Goal: Navigation & Orientation: Understand site structure

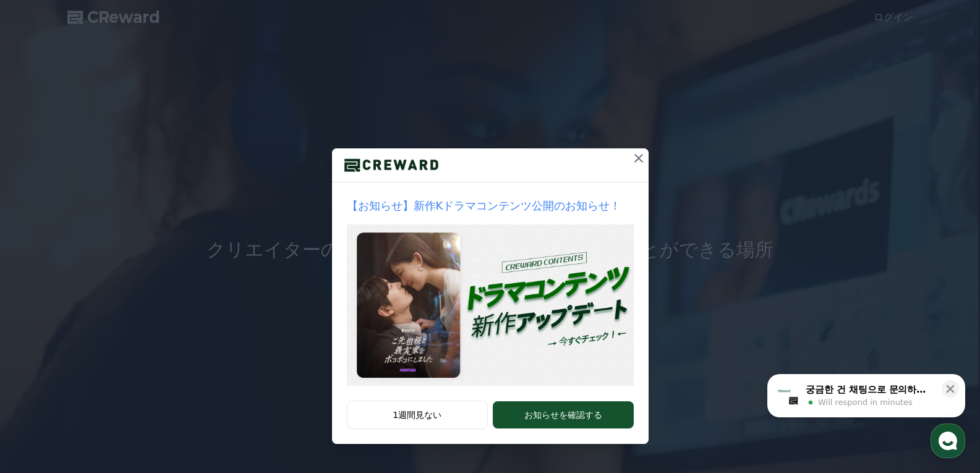
click at [636, 160] on icon at bounding box center [638, 158] width 9 height 9
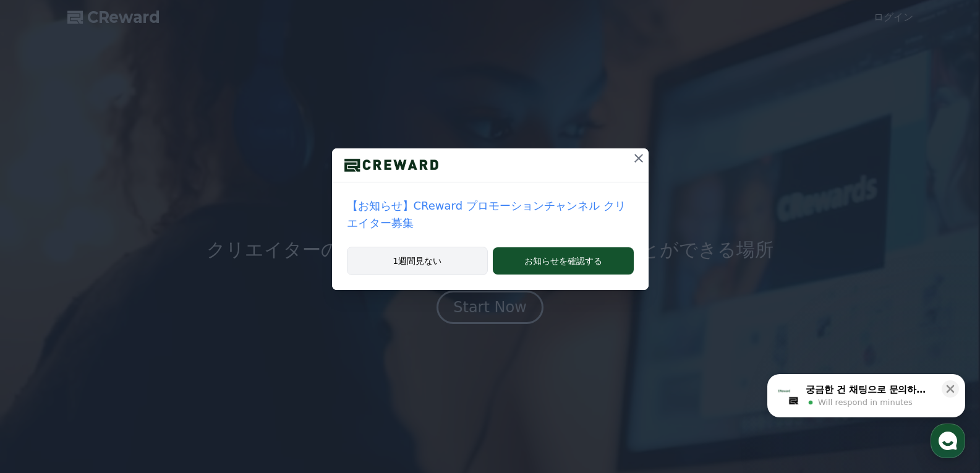
click at [430, 247] on button "1週間見ない" at bounding box center [418, 261] width 142 height 28
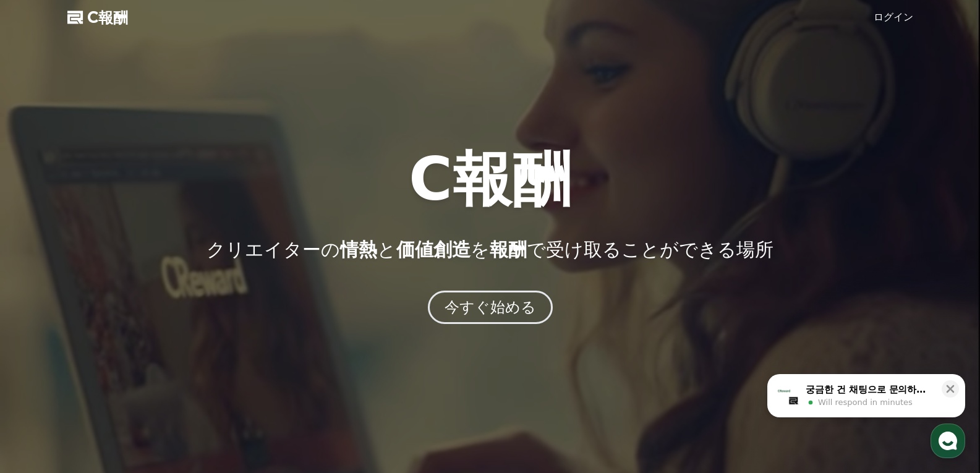
click at [353, 311] on div "今すぐ始める" at bounding box center [490, 306] width 980 height 33
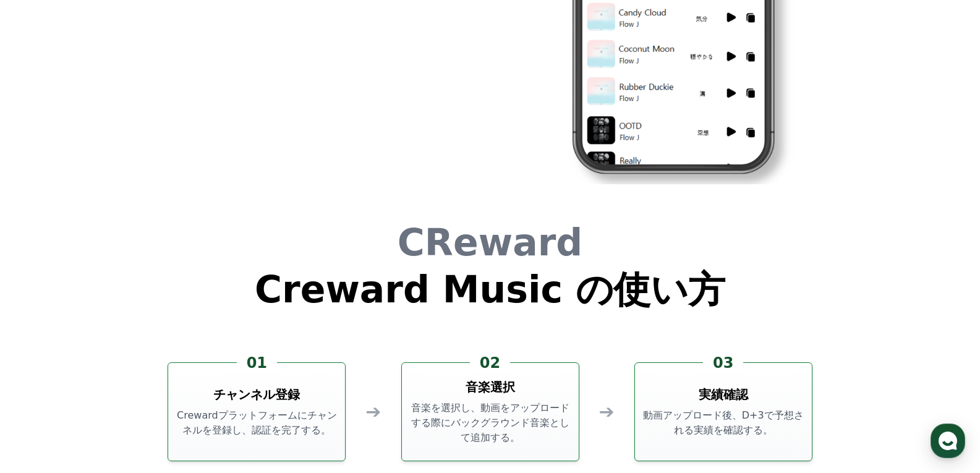
scroll to position [3349, 0]
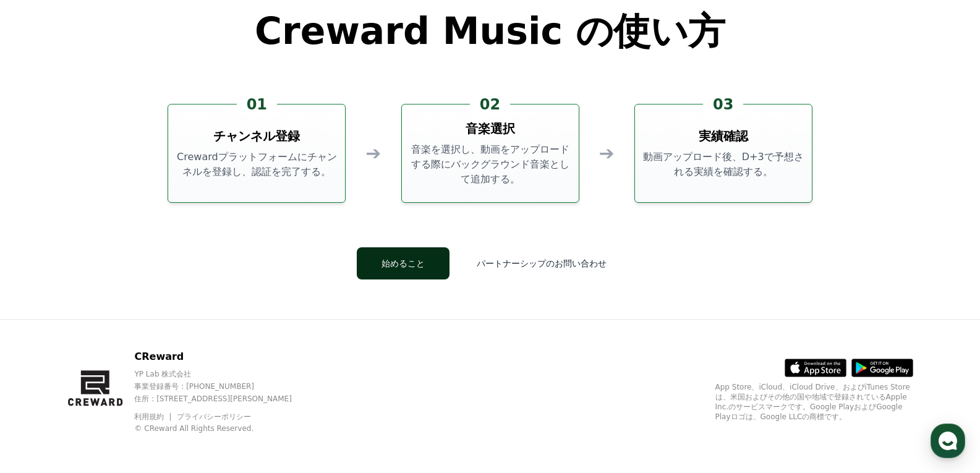
click at [436, 264] on button "始めること" at bounding box center [403, 263] width 93 height 32
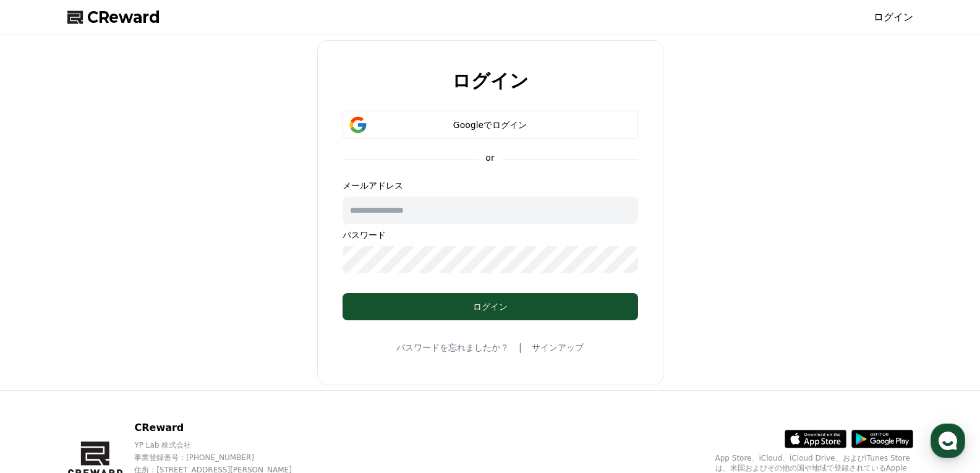
click at [134, 21] on span "CReward" at bounding box center [123, 17] width 73 height 20
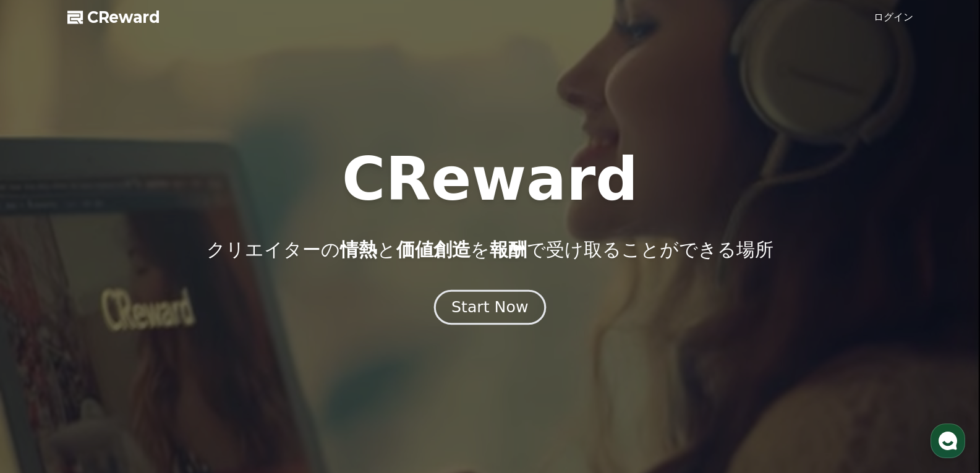
click at [493, 308] on div "Start Now" at bounding box center [489, 307] width 77 height 21
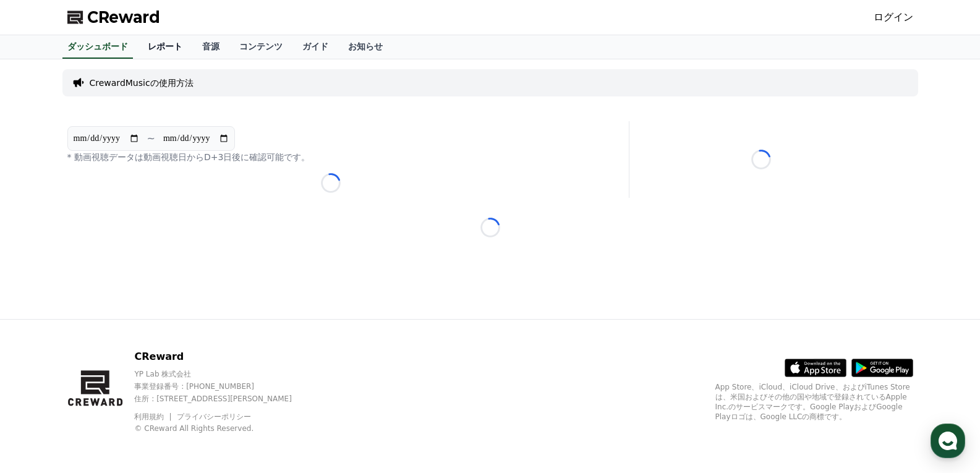
click at [145, 47] on link "レポート" at bounding box center [165, 46] width 54 height 23
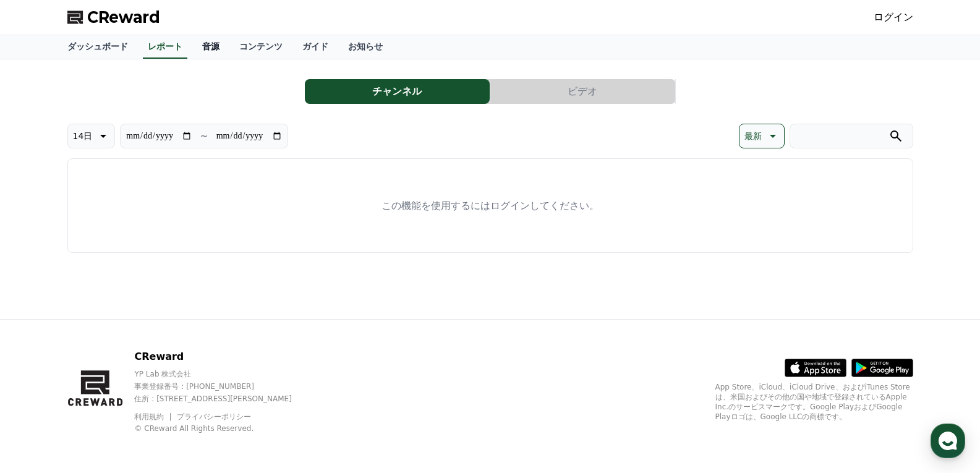
click at [192, 47] on link "音源" at bounding box center [210, 46] width 37 height 23
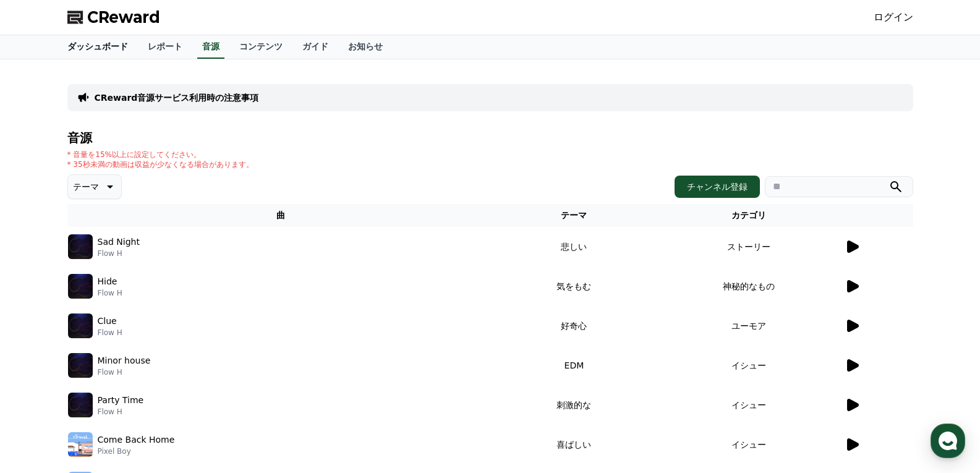
click at [100, 56] on link "ダッシュボード" at bounding box center [97, 46] width 80 height 23
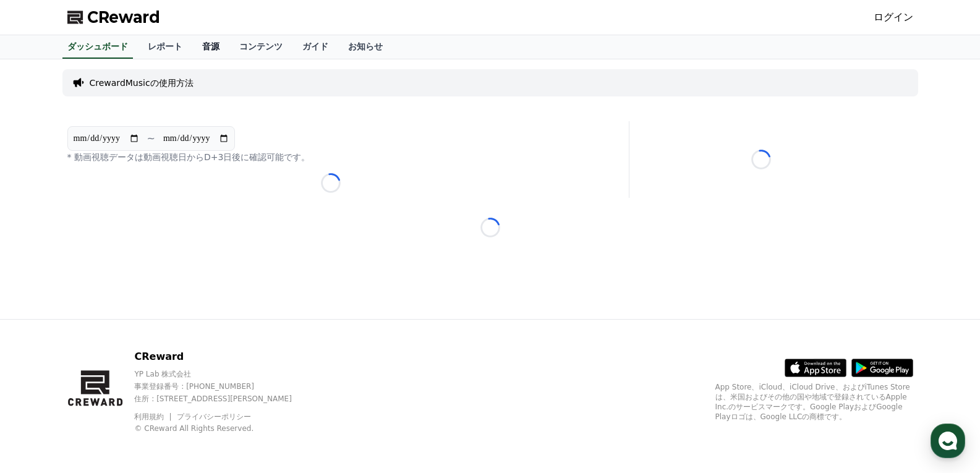
click at [192, 47] on link "音源" at bounding box center [210, 46] width 37 height 23
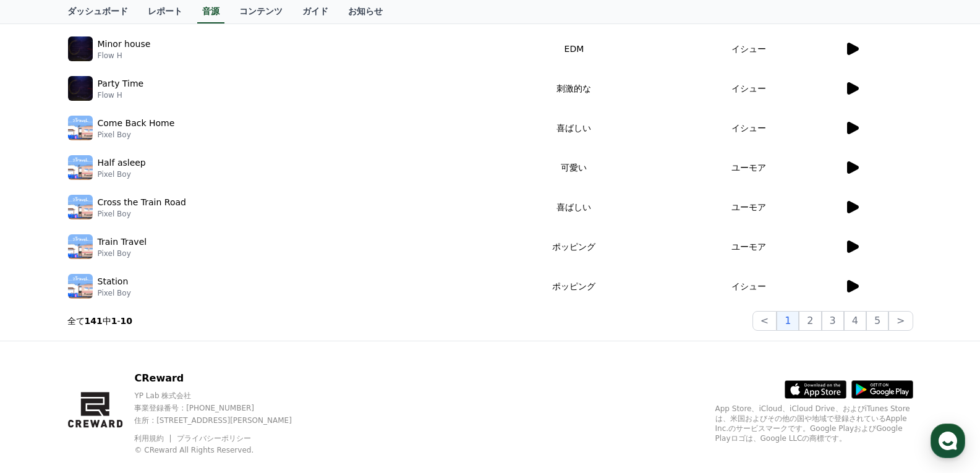
scroll to position [338, 0]
